Goal: Use online tool/utility: Utilize a website feature to perform a specific function

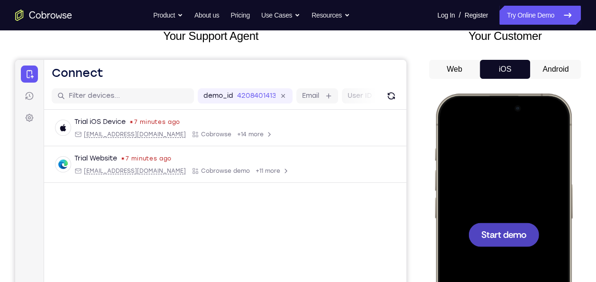
click at [495, 232] on span "Start demo" at bounding box center [503, 233] width 45 height 9
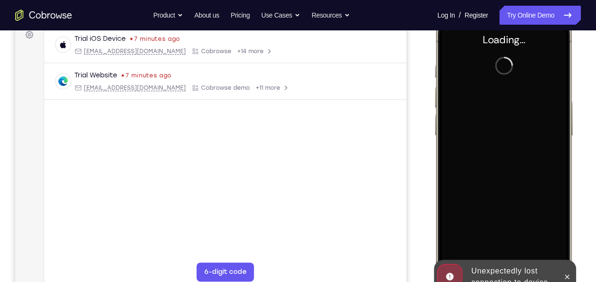
scroll to position [147, 0]
click at [566, 272] on icon at bounding box center [567, 276] width 8 height 8
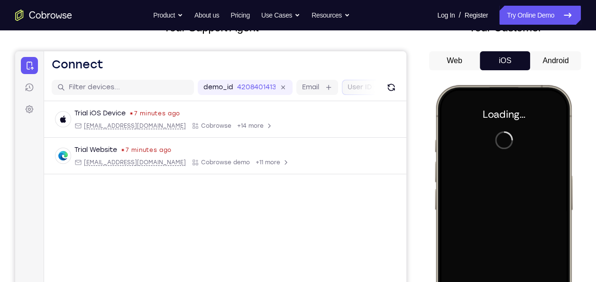
scroll to position [72, 0]
click at [452, 63] on button "Web" at bounding box center [454, 61] width 51 height 19
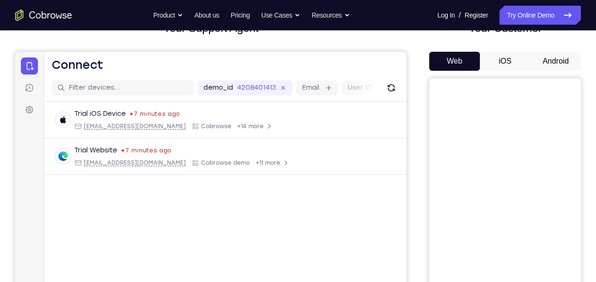
click at [493, 63] on button "iOS" at bounding box center [505, 61] width 51 height 19
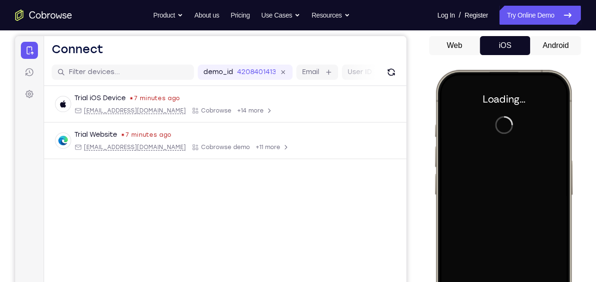
scroll to position [88, 0]
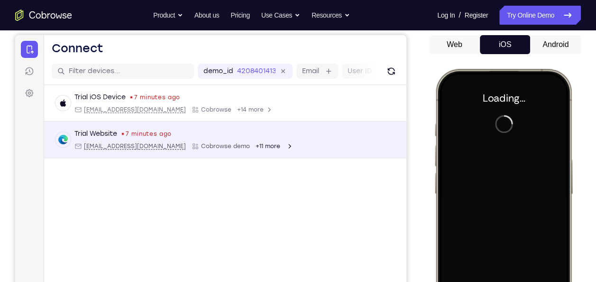
click at [119, 140] on div "Trial Website 7 minutes ago [EMAIL_ADDRESS][DOMAIN_NAME] Cobrowse demo +11 more" at bounding box center [183, 139] width 219 height 21
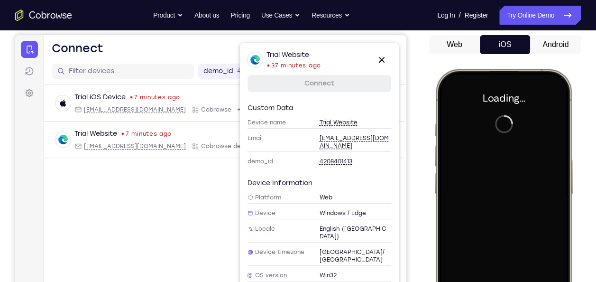
scroll to position [86, 0]
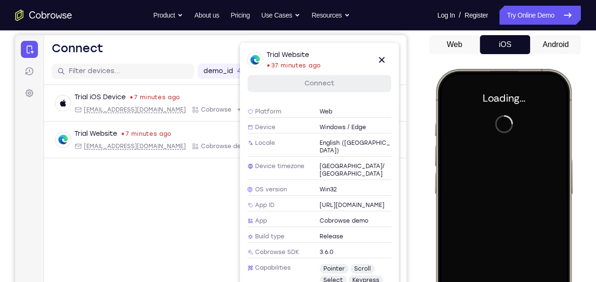
click at [312, 86] on link "Connect" at bounding box center [319, 83] width 144 height 17
click at [201, 222] on main "demo_id 4208401413 4208401413 Email User ID Device ID Device name 6-digit code …" at bounding box center [225, 217] width 362 height 318
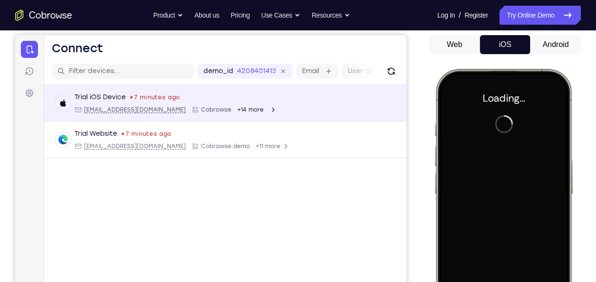
click at [243, 99] on div "Trial iOS Device 7 minutes ago [EMAIL_ADDRESS][DOMAIN_NAME] Cobrowse +14 more" at bounding box center [224, 102] width 339 height 21
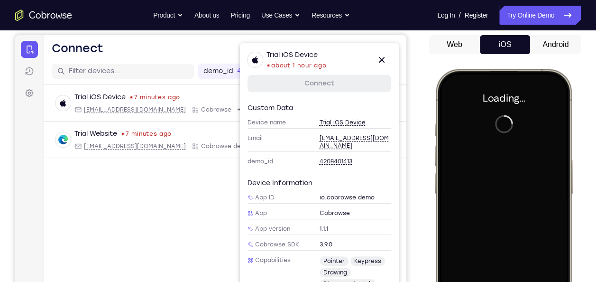
click at [153, 213] on main "demo_id 4208401413 4208401413 Email User ID Device ID Device name 6-digit code …" at bounding box center [225, 217] width 362 height 318
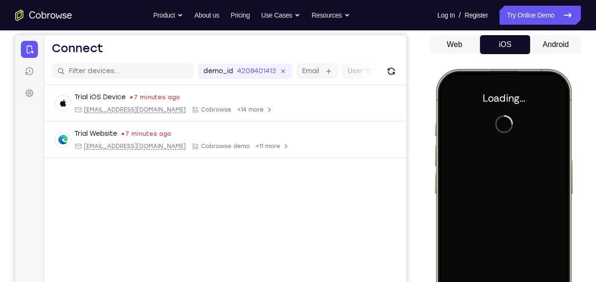
click at [546, 42] on button "Android" at bounding box center [555, 44] width 51 height 19
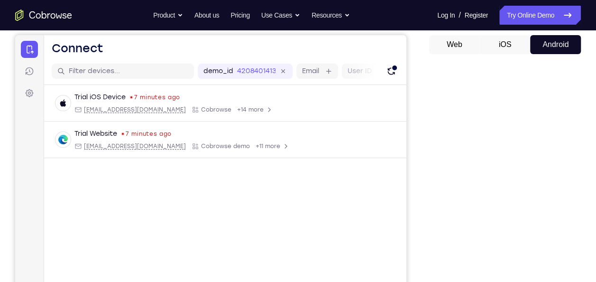
click at [509, 42] on button "iOS" at bounding box center [505, 44] width 51 height 19
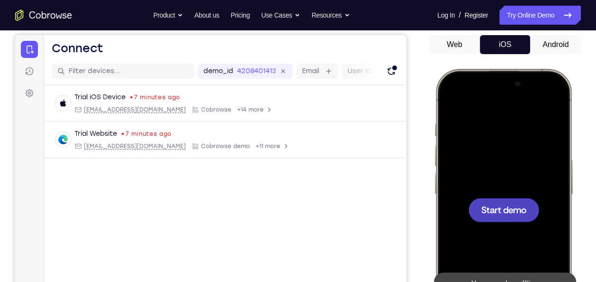
click at [495, 205] on span "Start demo" at bounding box center [503, 209] width 45 height 9
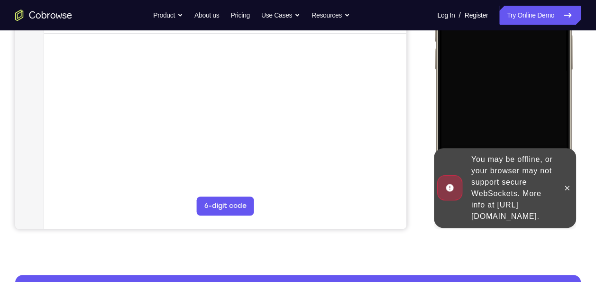
scroll to position [211, 0]
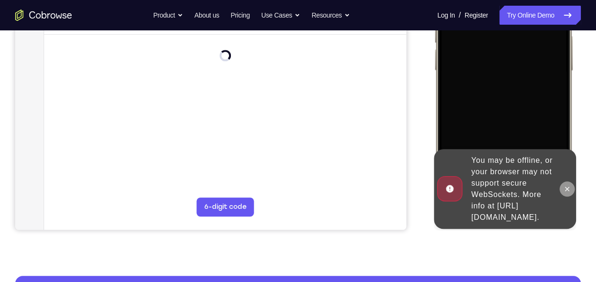
click at [563, 183] on button at bounding box center [566, 188] width 15 height 15
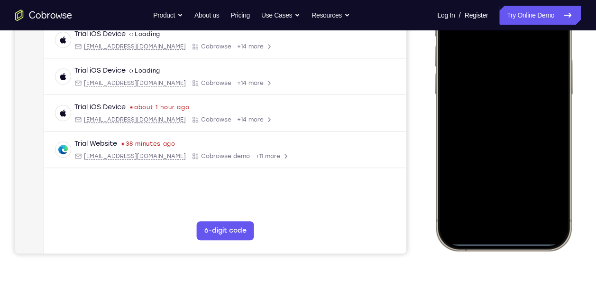
scroll to position [188, 0]
click at [483, 236] on div at bounding box center [503, 109] width 125 height 271
click at [488, 225] on div at bounding box center [503, 109] width 125 height 271
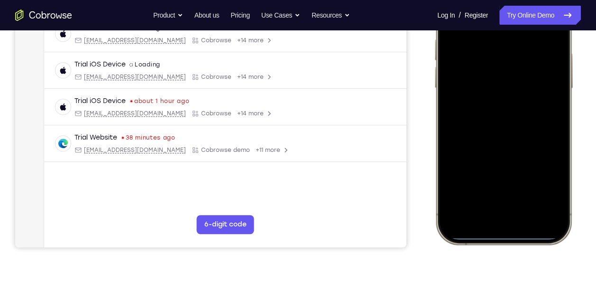
scroll to position [194, 0]
click at [478, 203] on div at bounding box center [503, 103] width 125 height 271
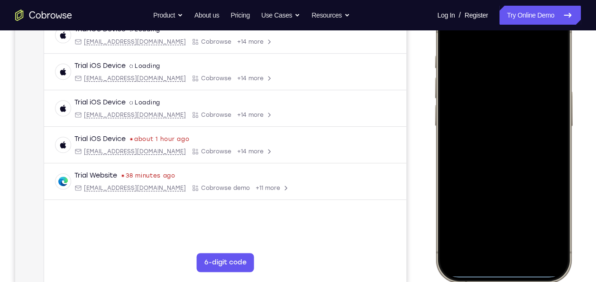
scroll to position [154, 0]
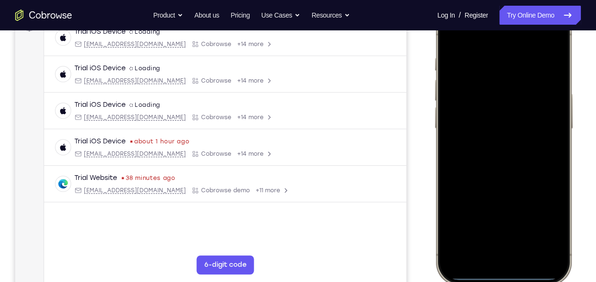
click at [492, 161] on div at bounding box center [503, 144] width 125 height 271
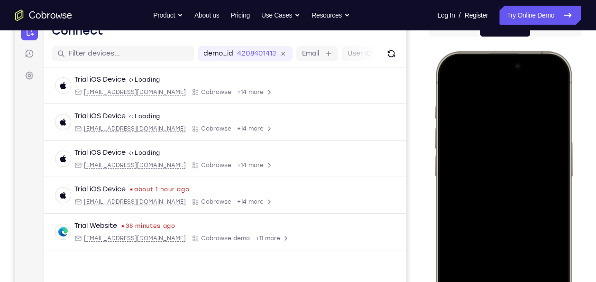
scroll to position [105, 0]
click at [479, 172] on div at bounding box center [503, 192] width 125 height 271
click at [478, 178] on div at bounding box center [503, 192] width 125 height 271
click at [489, 211] on div at bounding box center [503, 192] width 125 height 271
click at [537, 179] on div at bounding box center [503, 192] width 125 height 271
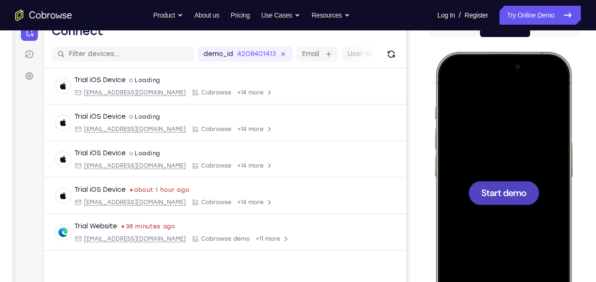
click at [522, 161] on div at bounding box center [503, 192] width 125 height 271
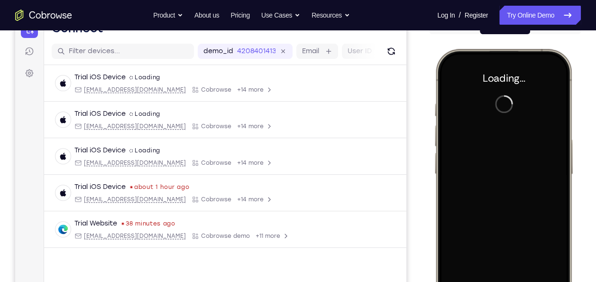
scroll to position [97, 0]
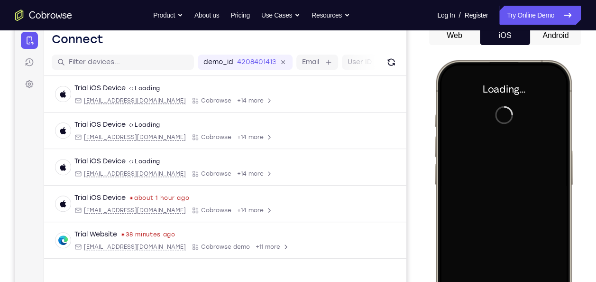
click at [542, 43] on button "Android" at bounding box center [555, 35] width 51 height 19
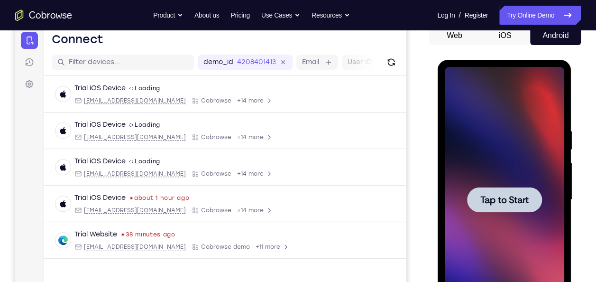
click at [487, 37] on button "iOS" at bounding box center [505, 35] width 51 height 19
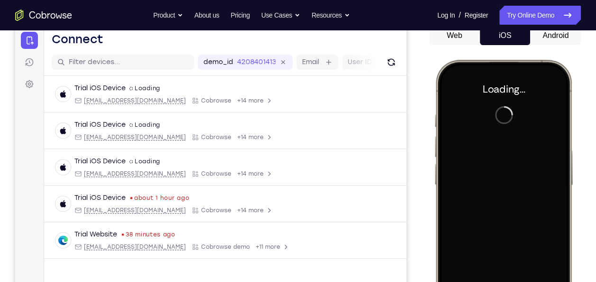
click at [560, 41] on button "Android" at bounding box center [555, 35] width 51 height 19
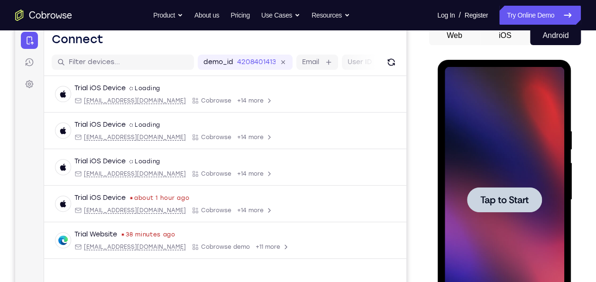
click at [496, 201] on span "Tap to Start" at bounding box center [504, 199] width 48 height 9
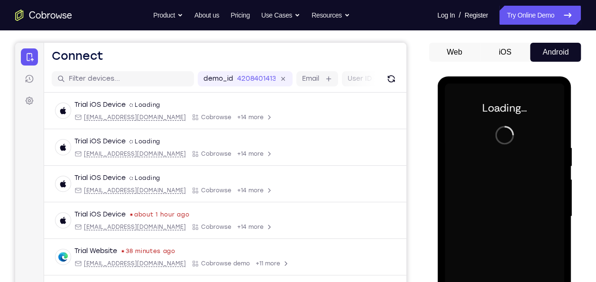
scroll to position [77, 0]
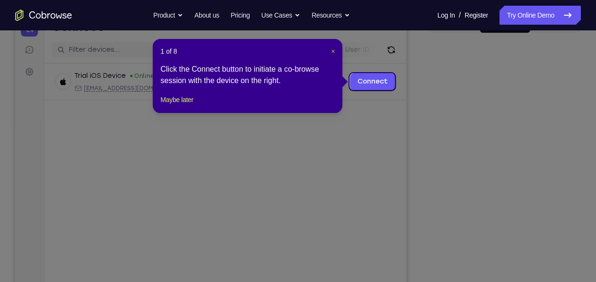
click at [334, 51] on span "×" at bounding box center [333, 51] width 4 height 8
